Goal: Information Seeking & Learning: Learn about a topic

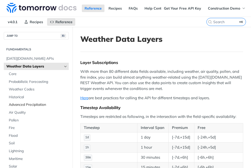
click at [23, 106] on span "Advanced Precipitation" at bounding box center [38, 104] width 59 height 5
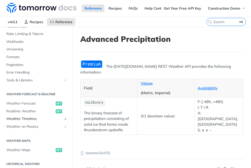
click at [28, 118] on span "Weather Timelines" at bounding box center [34, 118] width 56 height 5
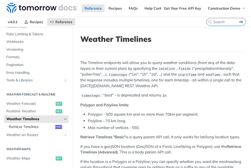
click at [38, 127] on span "Retrieve Timelines" at bounding box center [31, 126] width 45 height 5
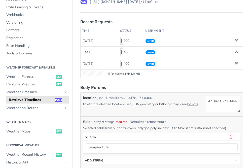
scroll to position [67, 0]
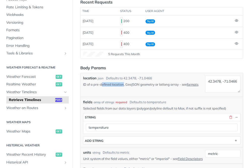
drag, startPoint x: 124, startPoint y: 84, endPoint x: 103, endPoint y: 86, distance: 21.4
click at [103, 86] on p "ID of a pre-defined location, GeoJSON geometry or latlong array - see formats" at bounding box center [143, 84] width 120 height 5
click at [188, 84] on p "ID of a pre-defined location, GeoJSON geometry or latlong array - see formats" at bounding box center [143, 84] width 120 height 5
click at [190, 84] on link "formats" at bounding box center [192, 84] width 12 height 4
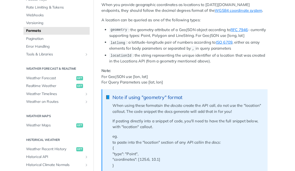
scroll to position [59, 0]
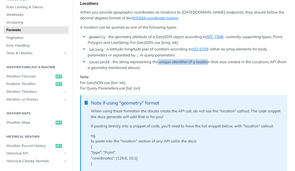
drag, startPoint x: 158, startPoint y: 63, endPoint x: 208, endPoint y: 61, distance: 49.8
click at [208, 61] on li "locationId : the string representing the unique identifier of a location that w…" at bounding box center [188, 65] width 200 height 12
click at [209, 61] on li "locationId : the string representing the unique identifier of a location that w…" at bounding box center [188, 65] width 200 height 12
drag, startPoint x: 250, startPoint y: 63, endPoint x: 279, endPoint y: 63, distance: 29.4
click at [250, 63] on li "locationId : the string representing the unique identifier of a location that w…" at bounding box center [188, 65] width 200 height 12
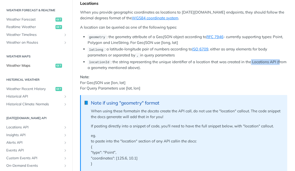
scroll to position [122, 0]
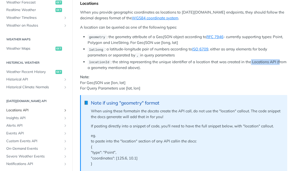
click at [27, 113] on span "Locations API" at bounding box center [34, 110] width 56 height 5
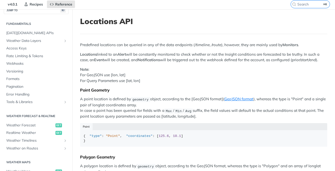
scroll to position [10, 0]
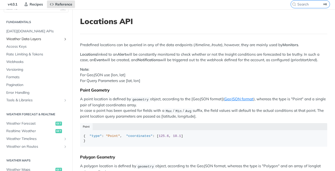
click at [29, 38] on span "Weather Data Layers" at bounding box center [34, 39] width 56 height 5
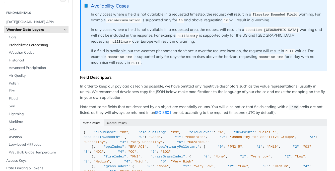
click at [45, 45] on span "Probabilistic Forecasting" at bounding box center [38, 45] width 59 height 5
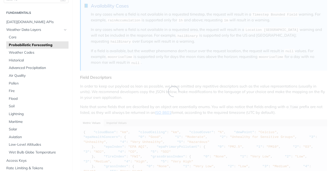
click at [45, 42] on ul "Core Probabilistic Forecasting Weather Codes Historical Advanced Precipitation …" at bounding box center [37, 94] width 62 height 123
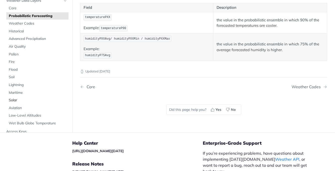
scroll to position [302, 0]
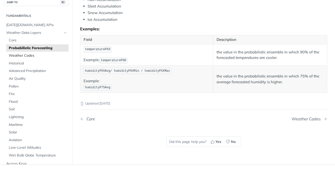
click at [42, 53] on link "Weather Codes" at bounding box center [37, 56] width 62 height 8
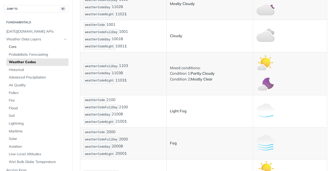
scroll to position [306, 0]
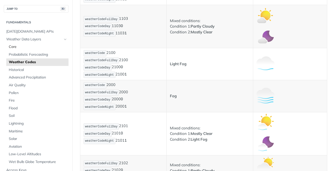
click at [36, 49] on span "Core" at bounding box center [38, 46] width 59 height 5
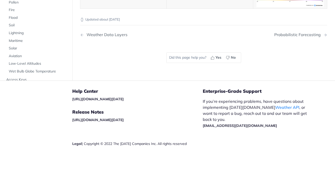
scroll to position [2304, 0]
drag, startPoint x: 143, startPoint y: 112, endPoint x: 85, endPoint y: 39, distance: 93.5
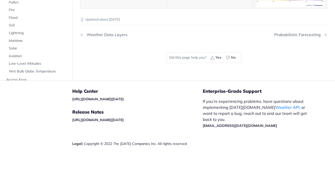
drag, startPoint x: 153, startPoint y: 55, endPoint x: 104, endPoint y: 47, distance: 49.3
drag, startPoint x: 96, startPoint y: 58, endPoint x: 81, endPoint y: 29, distance: 32.5
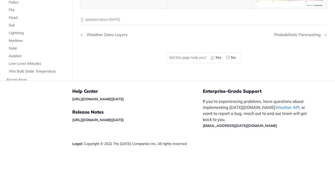
drag, startPoint x: 94, startPoint y: 59, endPoint x: 79, endPoint y: 31, distance: 31.8
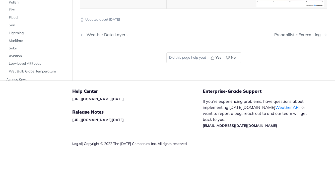
drag, startPoint x: 135, startPoint y: 68, endPoint x: 80, endPoint y: 50, distance: 58.1
drag, startPoint x: 156, startPoint y: 40, endPoint x: 87, endPoint y: 18, distance: 72.9
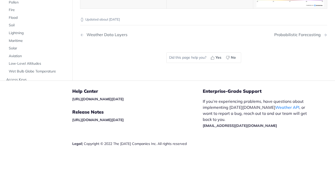
drag, startPoint x: 106, startPoint y: 28, endPoint x: 156, endPoint y: 37, distance: 50.8
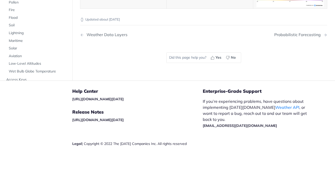
drag, startPoint x: 153, startPoint y: 45, endPoint x: 106, endPoint y: 32, distance: 49.0
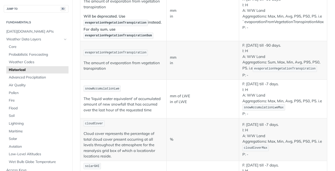
scroll to position [678, 0]
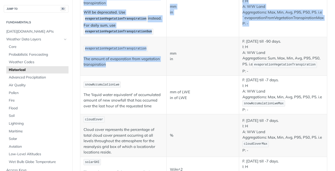
drag, startPoint x: 116, startPoint y: 67, endPoint x: 80, endPoint y: 56, distance: 37.7
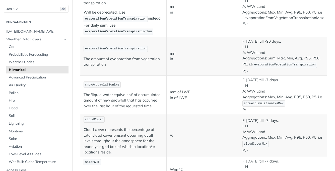
click at [92, 60] on p "The amount of evaporation from vegetation transpiration" at bounding box center [124, 61] width 80 height 11
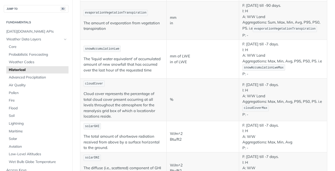
scroll to position [724, 0]
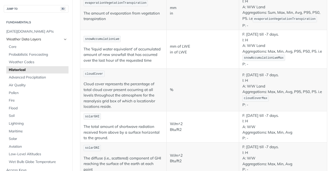
click at [28, 40] on span "Weather Data Layers" at bounding box center [34, 39] width 56 height 5
click at [28, 128] on link "Maritime" at bounding box center [37, 132] width 62 height 8
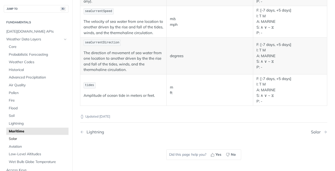
scroll to position [529, 0]
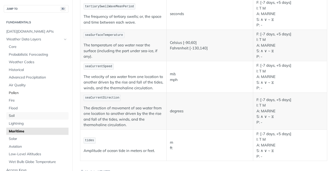
drag, startPoint x: 32, startPoint y: 115, endPoint x: 63, endPoint y: 91, distance: 39.2
click at [32, 115] on span "Soil" at bounding box center [38, 116] width 59 height 5
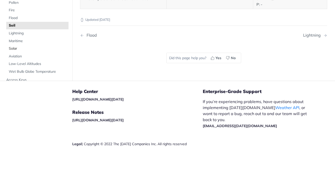
scroll to position [332, 0]
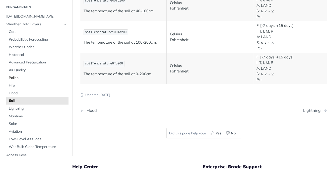
click at [31, 76] on span "Pollen" at bounding box center [38, 78] width 59 height 5
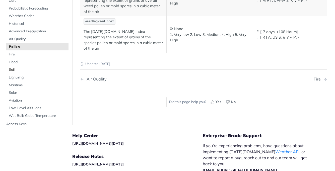
click at [35, 67] on span "Soil" at bounding box center [38, 69] width 59 height 5
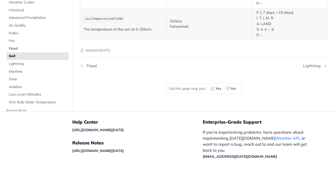
click at [31, 49] on span "Flood" at bounding box center [38, 48] width 59 height 5
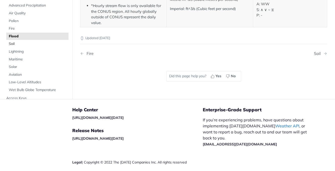
click at [30, 41] on link "Soil" at bounding box center [37, 44] width 62 height 8
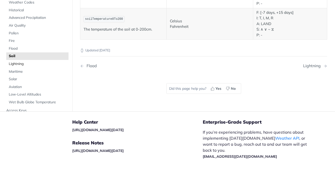
click at [32, 66] on span "Lightning" at bounding box center [38, 64] width 59 height 5
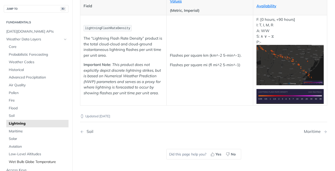
scroll to position [65, 0]
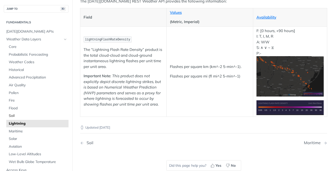
click at [22, 114] on span "Soil" at bounding box center [38, 116] width 59 height 5
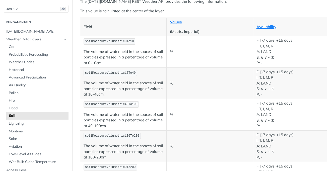
scroll to position [19, 0]
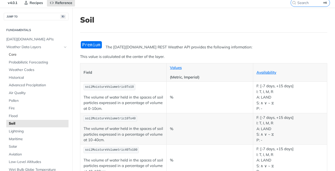
click at [29, 51] on link "Core" at bounding box center [37, 55] width 62 height 8
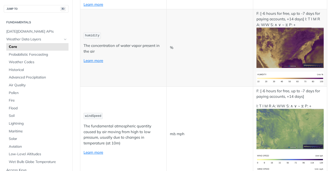
scroll to position [236, 0]
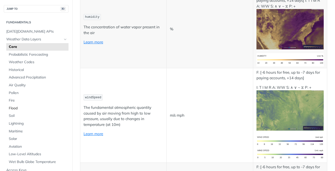
click at [31, 111] on link "Flood" at bounding box center [37, 109] width 62 height 8
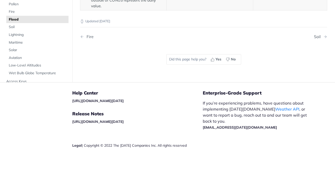
scroll to position [236, 0]
drag, startPoint x: 27, startPoint y: 28, endPoint x: 41, endPoint y: 34, distance: 15.3
click at [27, 28] on span "Soil" at bounding box center [38, 27] width 59 height 5
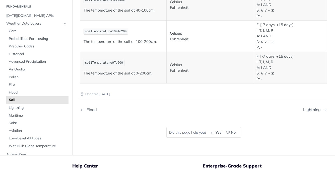
scroll to position [290, 0]
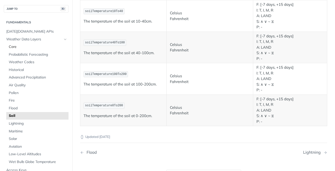
click at [38, 46] on span "Core" at bounding box center [38, 46] width 59 height 5
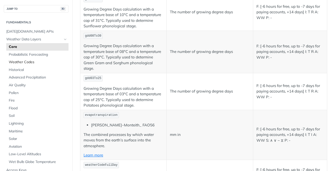
scroll to position [1916, 0]
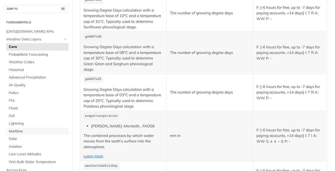
click at [42, 133] on span "Maritime" at bounding box center [38, 131] width 59 height 5
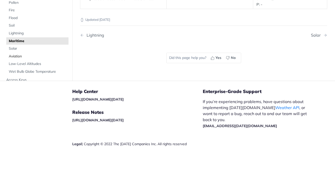
scroll to position [597, 0]
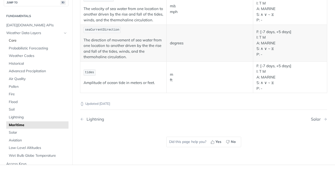
click at [35, 41] on span "Core" at bounding box center [38, 40] width 59 height 5
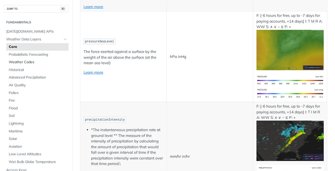
scroll to position [2059, 0]
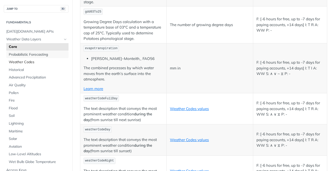
drag, startPoint x: 48, startPoint y: 50, endPoint x: 57, endPoint y: 58, distance: 12.1
click at [48, 52] on span "Probabilistic Forecasting" at bounding box center [38, 54] width 59 height 5
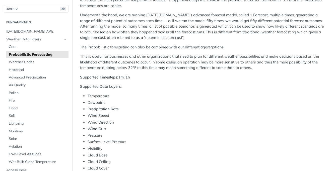
scroll to position [50, 0]
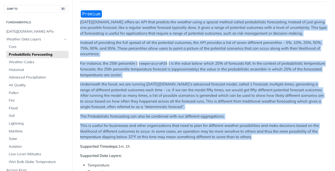
drag, startPoint x: 255, startPoint y: 138, endPoint x: 80, endPoint y: 24, distance: 209.3
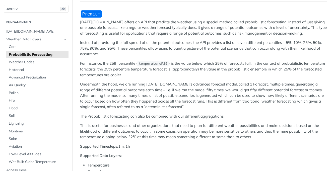
click at [81, 23] on p "[DATE][DOMAIN_NAME] offers an API that predicts the weather using a special met…" at bounding box center [203, 27] width 247 height 17
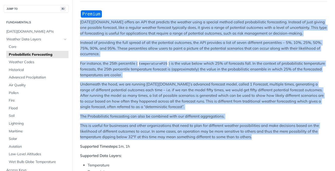
drag, startPoint x: 81, startPoint y: 23, endPoint x: 256, endPoint y: 137, distance: 209.5
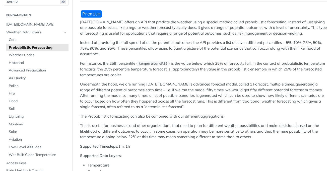
click at [133, 53] on p "Instead of providing the full spread of all the potential outcomes, the API pro…" at bounding box center [203, 48] width 247 height 17
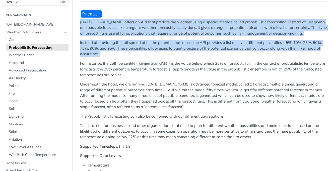
drag, startPoint x: 103, startPoint y: 55, endPoint x: 77, endPoint y: 23, distance: 41.0
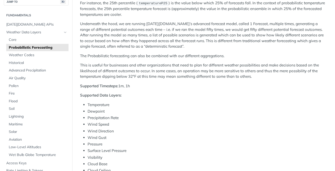
scroll to position [120, 0]
